Goal: Task Accomplishment & Management: Complete application form

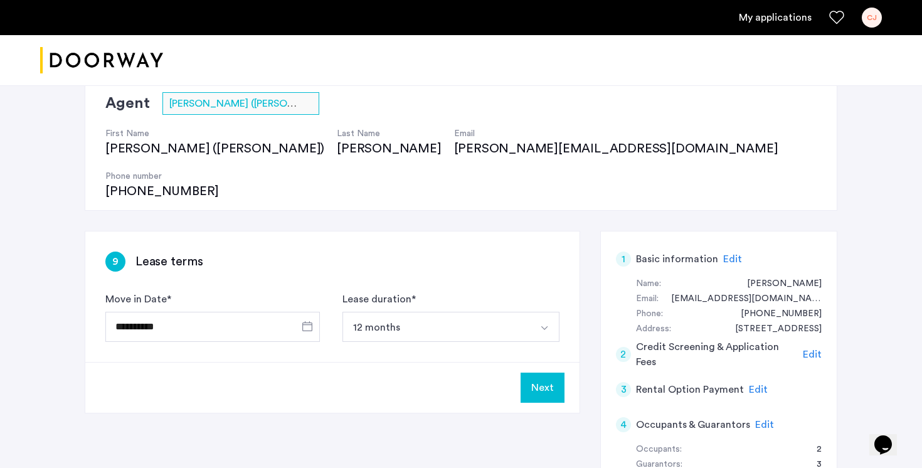
scroll to position [105, 0]
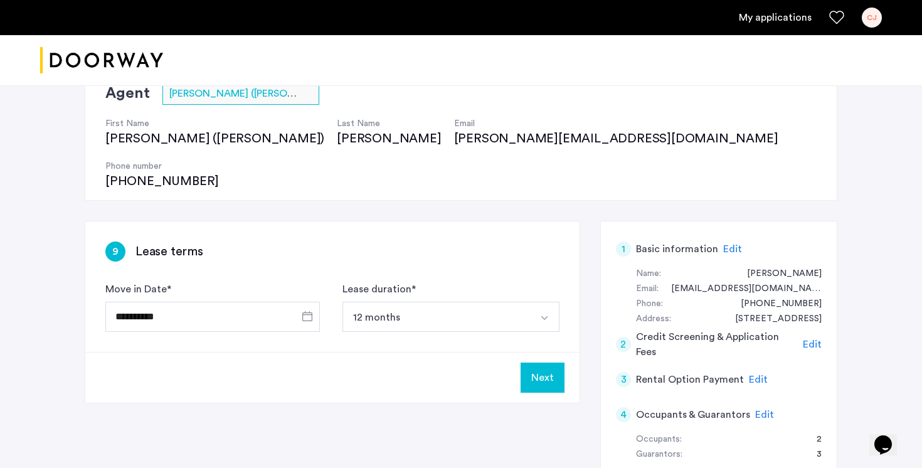
click at [543, 363] on button "Next" at bounding box center [543, 378] width 44 height 30
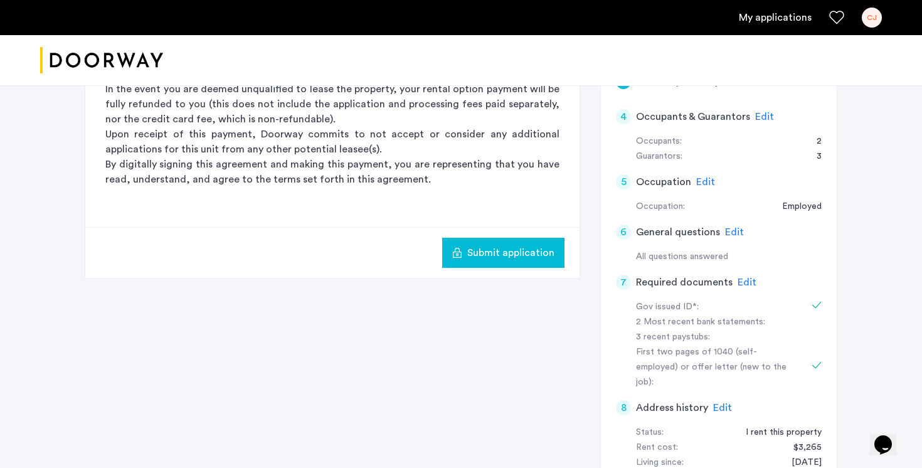
scroll to position [298, 0]
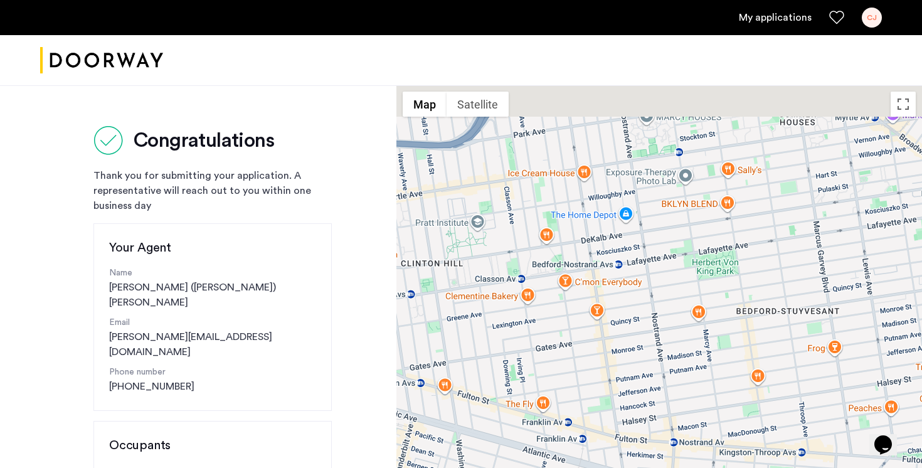
click at [749, 13] on link "My applications" at bounding box center [775, 17] width 73 height 15
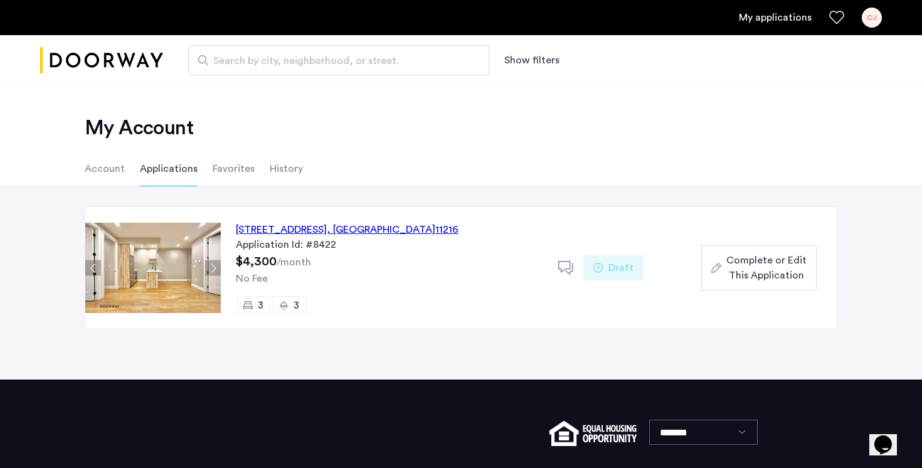
click at [736, 268] on span "Complete or Edit This Application" at bounding box center [766, 268] width 80 height 30
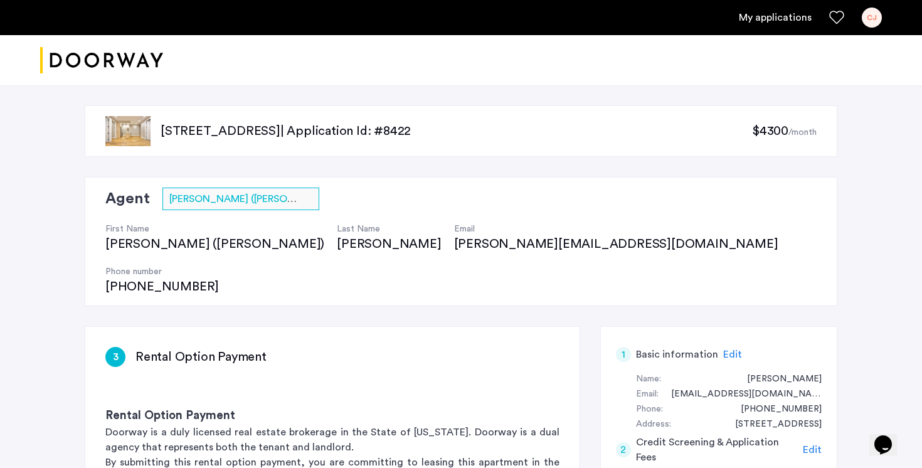
click at [756, 24] on link "My applications" at bounding box center [775, 17] width 73 height 15
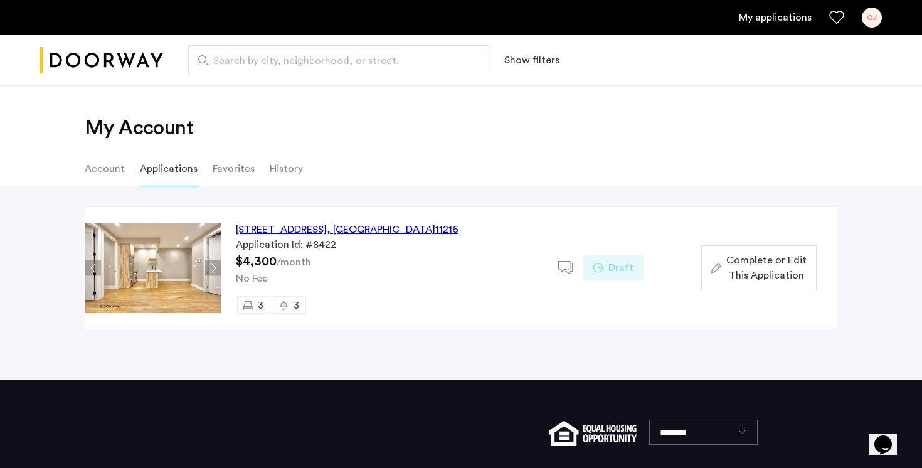
click at [297, 228] on div "692 Saint Marks Avenue, Unit 4B, Brooklyn , NY 11216" at bounding box center [347, 229] width 223 height 15
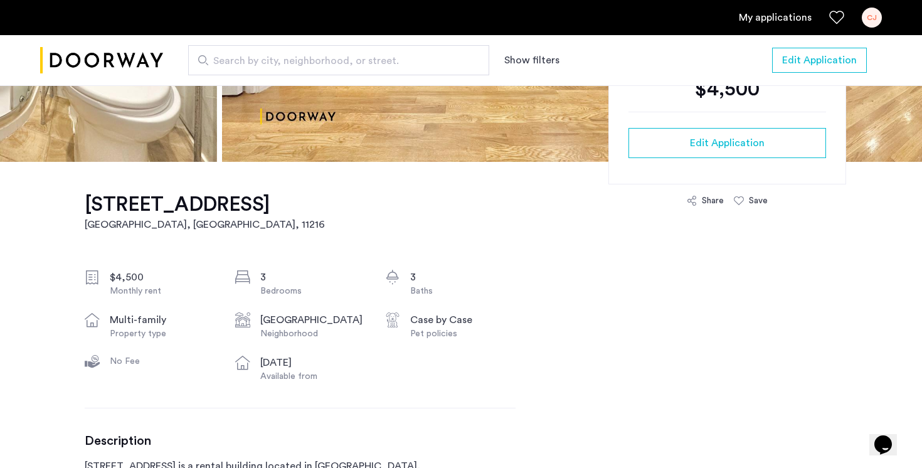
scroll to position [298, 0]
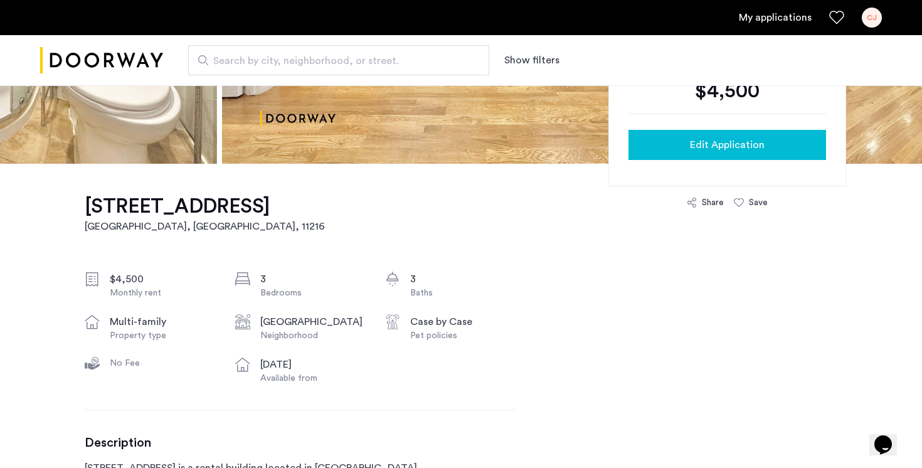
click at [700, 150] on span "Edit Application" at bounding box center [727, 144] width 75 height 15
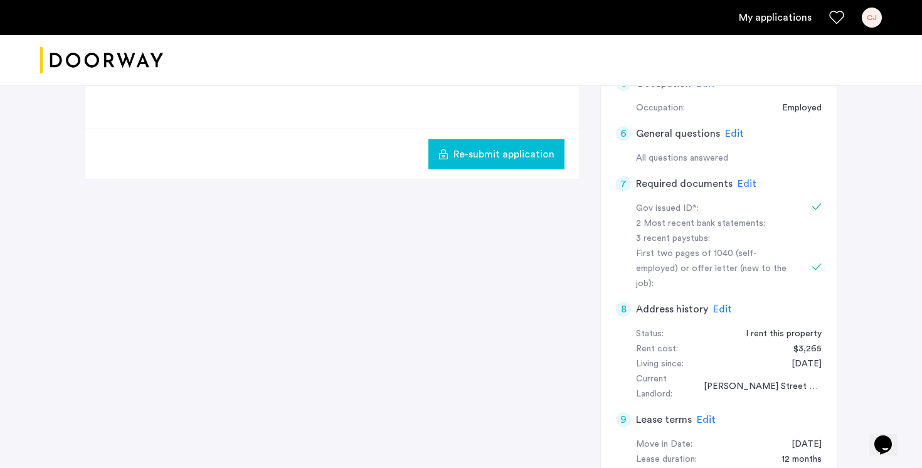
scroll to position [502, 0]
click at [681, 411] on h5 "Lease terms" at bounding box center [664, 418] width 56 height 15
click at [703, 414] on span "Edit" at bounding box center [706, 419] width 19 height 10
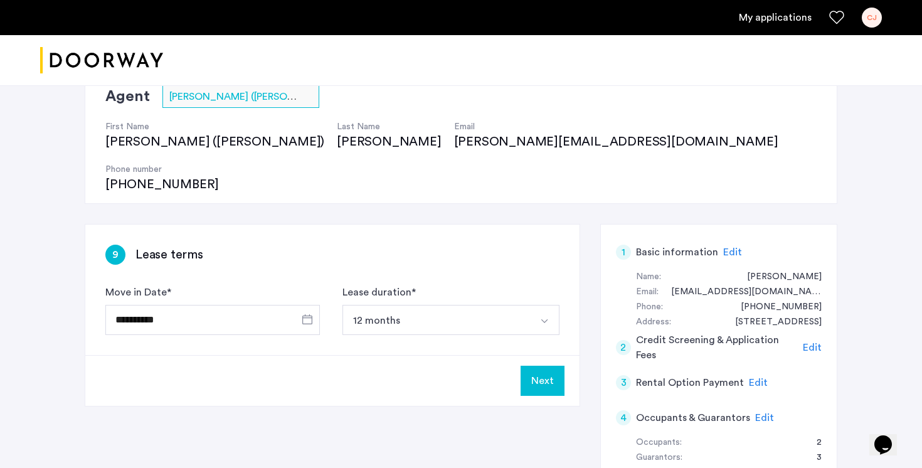
scroll to position [103, 0]
click at [544, 365] on button "Next" at bounding box center [543, 380] width 44 height 30
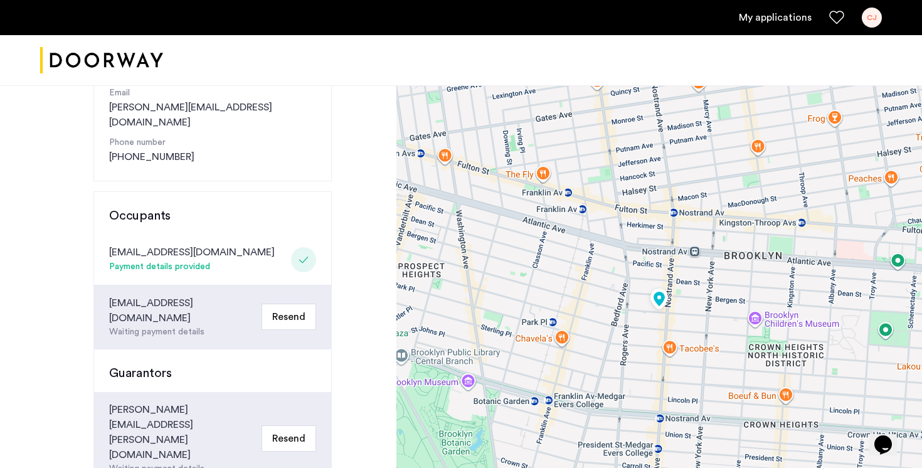
scroll to position [246, 0]
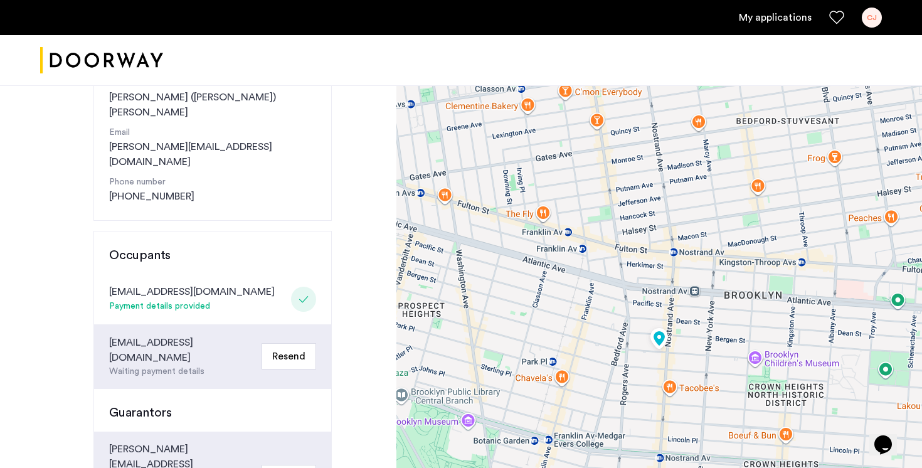
scroll to position [192, 0]
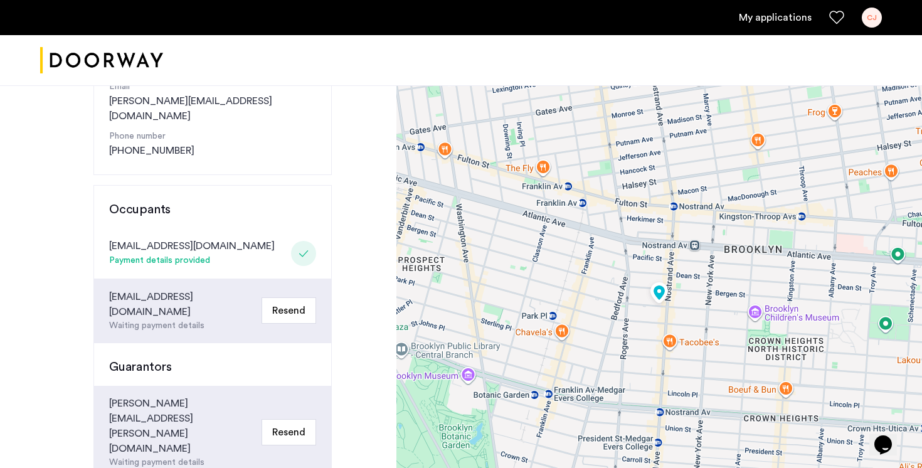
scroll to position [234, 0]
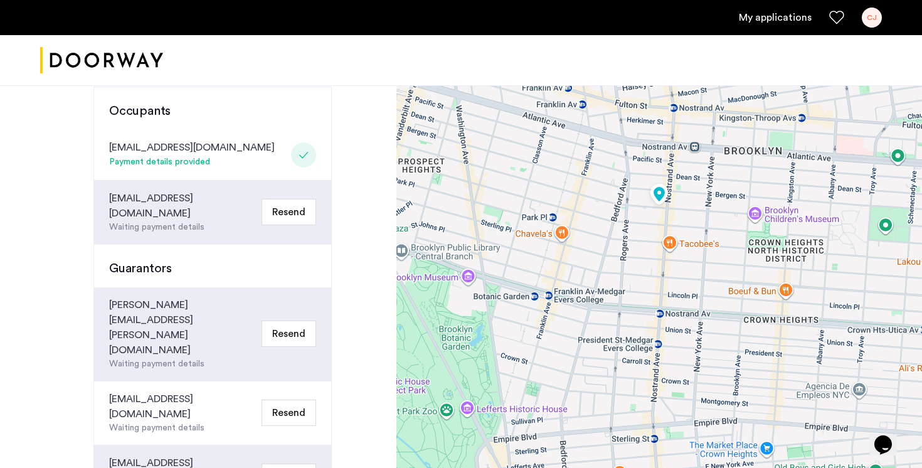
scroll to position [342, 0]
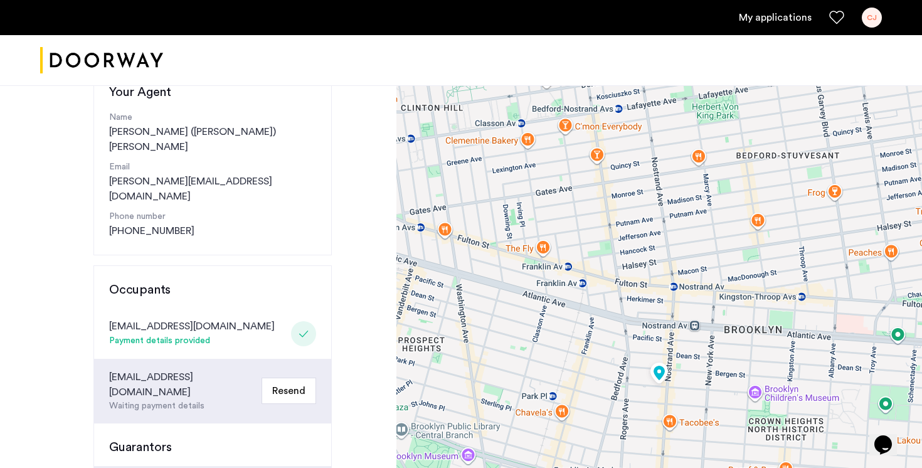
scroll to position [156, 0]
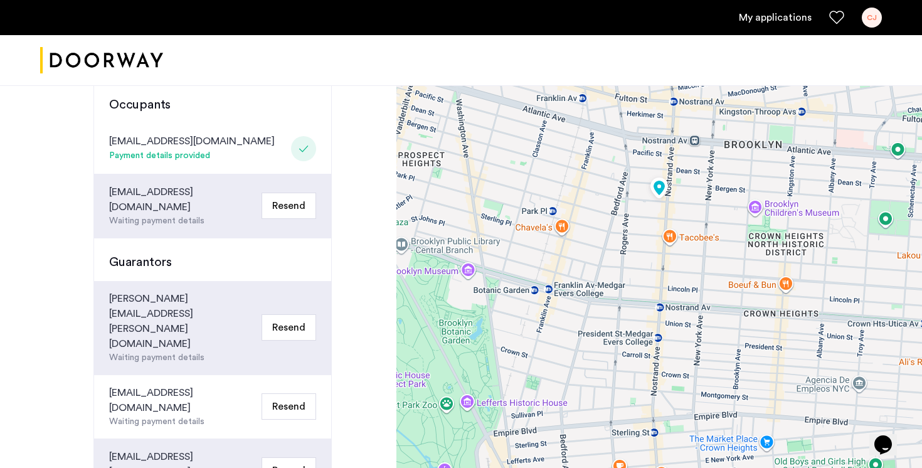
scroll to position [357, 0]
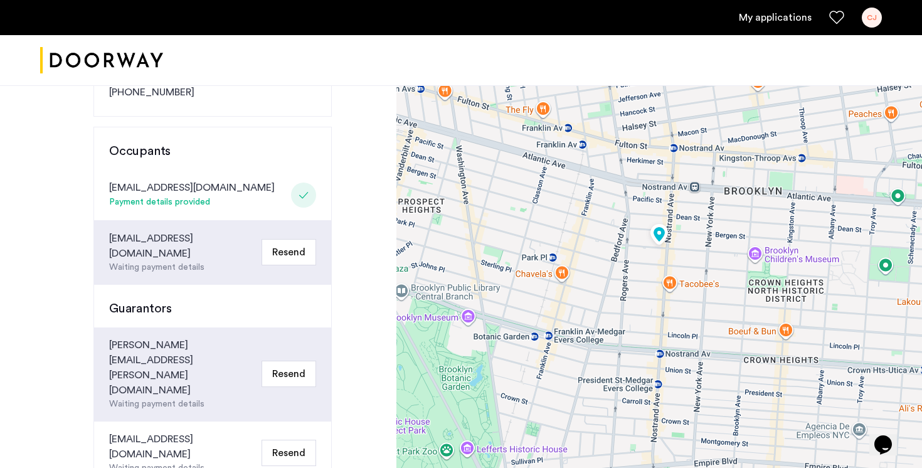
scroll to position [294, 0]
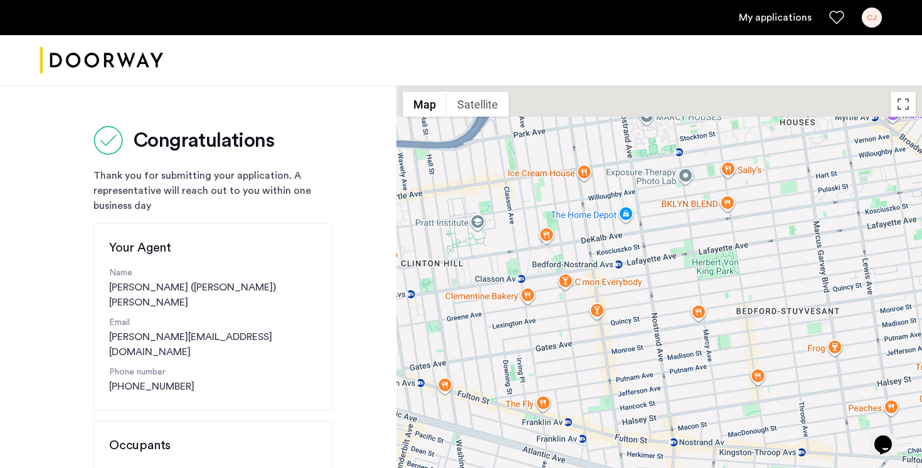
click at [122, 59] on img "Cazamio logo" at bounding box center [101, 60] width 123 height 47
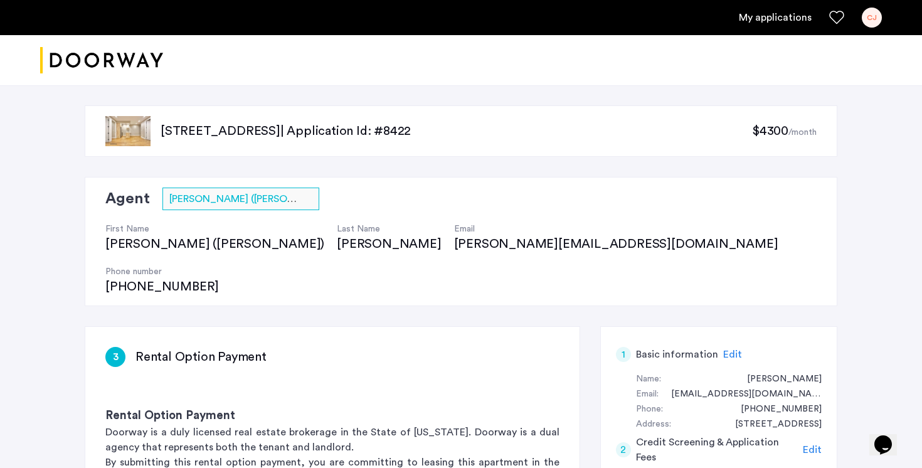
click at [428, 129] on p "[STREET_ADDRESS] | Application Id: #8422" at bounding box center [456, 131] width 591 height 18
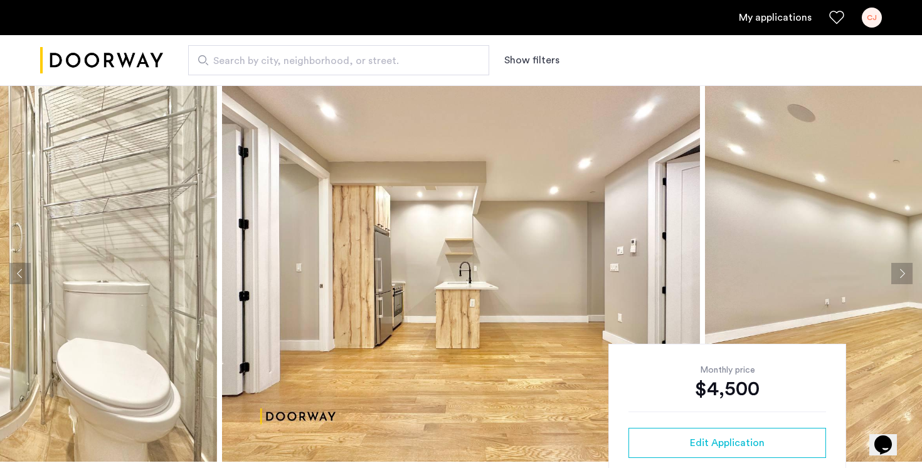
click at [766, 17] on link "My applications" at bounding box center [775, 17] width 73 height 15
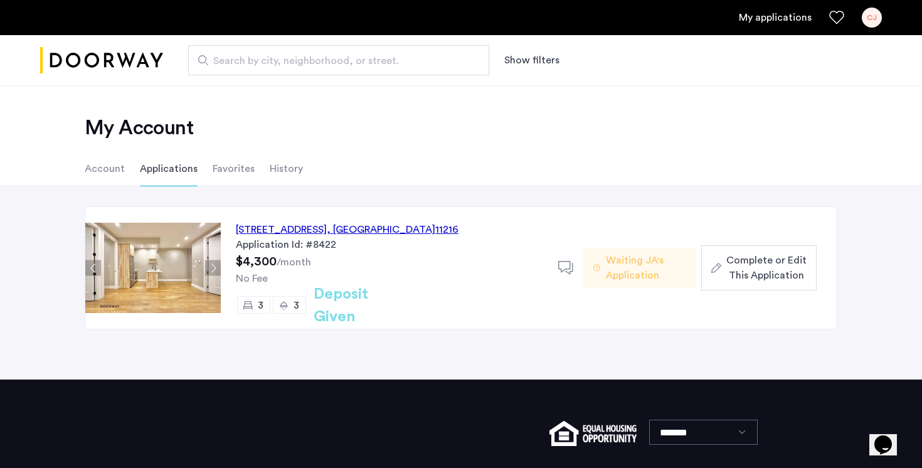
click at [650, 273] on span "Waiting JA's Application" at bounding box center [646, 268] width 80 height 30
click at [603, 262] on div "Waiting JA's Application" at bounding box center [639, 268] width 112 height 40
